Goal: Task Accomplishment & Management: Use online tool/utility

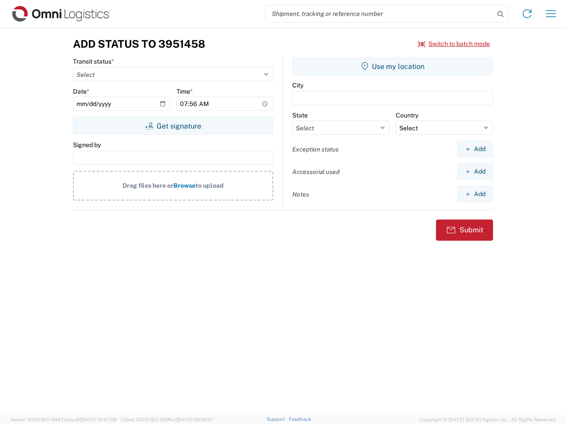
click at [380, 14] on input "search" at bounding box center [379, 13] width 229 height 17
click at [500, 14] on icon at bounding box center [500, 14] width 12 height 12
click at [527, 14] on icon at bounding box center [527, 14] width 14 height 14
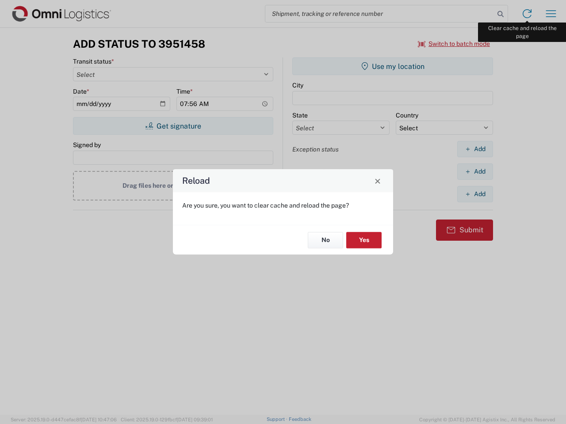
click at [551, 14] on div "Reload Are you sure, you want to clear cache and reload the page? No Yes" at bounding box center [283, 212] width 566 height 424
click at [454, 44] on div "Reload Are you sure, you want to clear cache and reload the page? No Yes" at bounding box center [283, 212] width 566 height 424
click at [173, 126] on div "Reload Are you sure, you want to clear cache and reload the page? No Yes" at bounding box center [283, 212] width 566 height 424
click at [393, 66] on div "Reload Are you sure, you want to clear cache and reload the page? No Yes" at bounding box center [283, 212] width 566 height 424
click at [475, 149] on div "Reload Are you sure, you want to clear cache and reload the page? No Yes" at bounding box center [283, 212] width 566 height 424
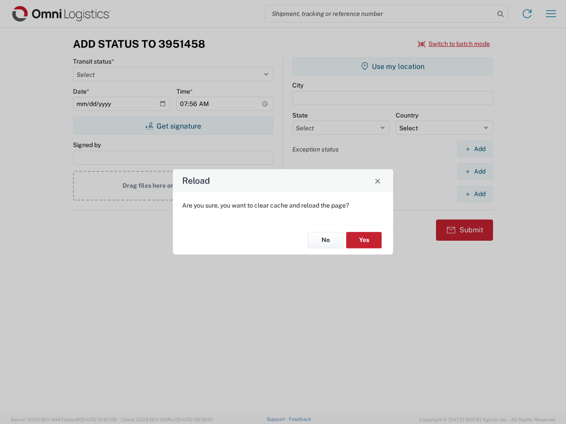
click at [475, 172] on div "Reload Are you sure, you want to clear cache and reload the page? No Yes" at bounding box center [283, 212] width 566 height 424
click at [475, 194] on div "Reload Are you sure, you want to clear cache and reload the page? No Yes" at bounding box center [283, 212] width 566 height 424
